Goal: Browse casually: Explore the website without a specific task or goal

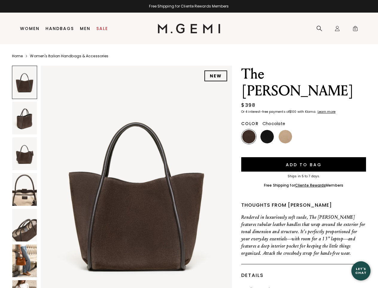
click at [189, 6] on div "Free Shipping for Cliente Rewards Members" at bounding box center [189, 6] width 378 height 5
click at [320, 28] on icon at bounding box center [320, 28] width 6 height 6
click at [338, 28] on div "Icons/20x20/profile@2x Sign In Orders Rewards Refer a Friend Address Book Call …" at bounding box center [338, 28] width 12 height 31
click at [356, 28] on span "0" at bounding box center [356, 30] width 6 height 6
click at [0, 0] on input "text" at bounding box center [0, 0] width 0 height 0
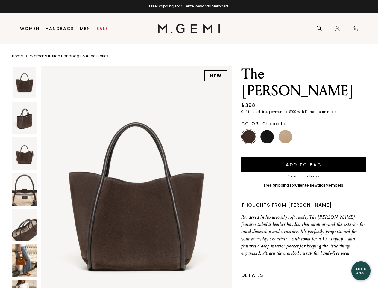
click at [122, 176] on img at bounding box center [136, 193] width 191 height 255
click at [0, 0] on div "Search" at bounding box center [0, 0] width 0 height 0
click at [25, 118] on img at bounding box center [24, 118] width 25 height 33
click at [25, 153] on img at bounding box center [24, 153] width 25 height 33
click at [25, 189] on img at bounding box center [24, 189] width 25 height 33
